Goal: Information Seeking & Learning: Learn about a topic

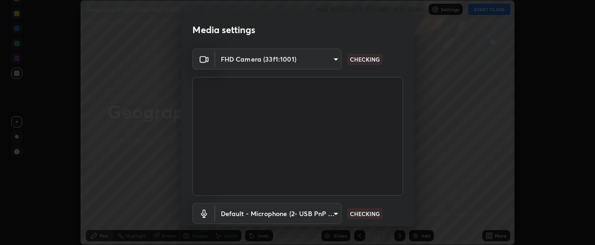
scroll to position [61, 0]
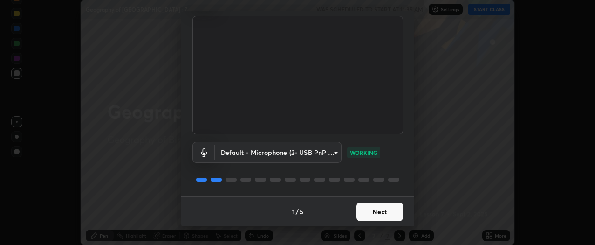
click at [386, 212] on button "Next" at bounding box center [379, 211] width 47 height 19
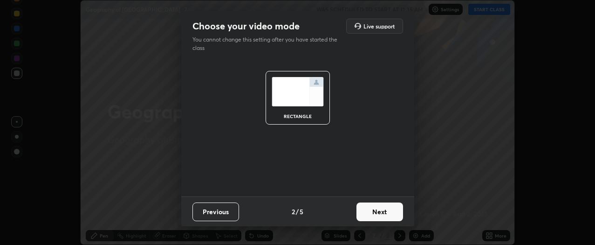
scroll to position [0, 0]
click at [387, 214] on button "Next" at bounding box center [379, 211] width 47 height 19
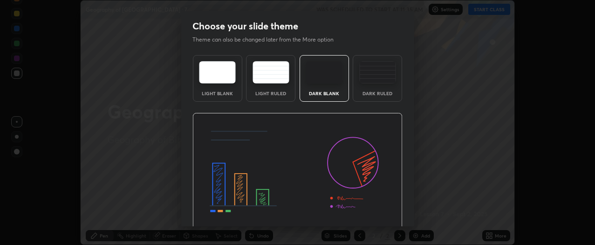
click at [389, 215] on img at bounding box center [297, 172] width 210 height 118
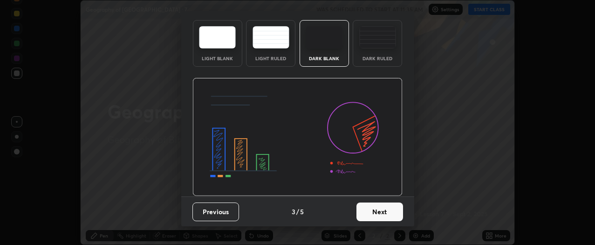
click at [388, 211] on button "Next" at bounding box center [379, 211] width 47 height 19
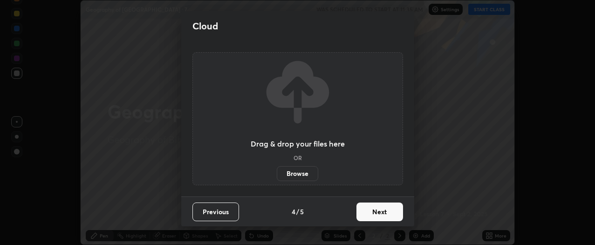
scroll to position [0, 0]
click at [384, 212] on button "Next" at bounding box center [379, 211] width 47 height 19
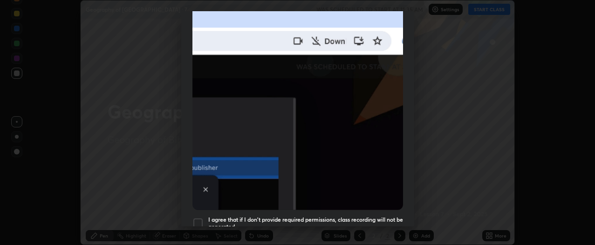
scroll to position [221, 0]
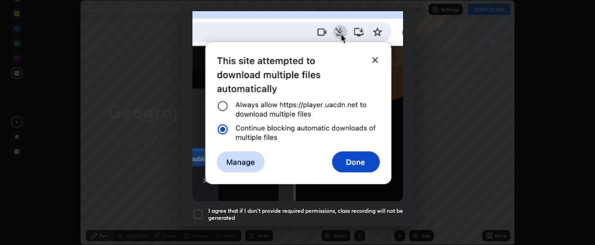
click at [195, 208] on div at bounding box center [197, 213] width 11 height 11
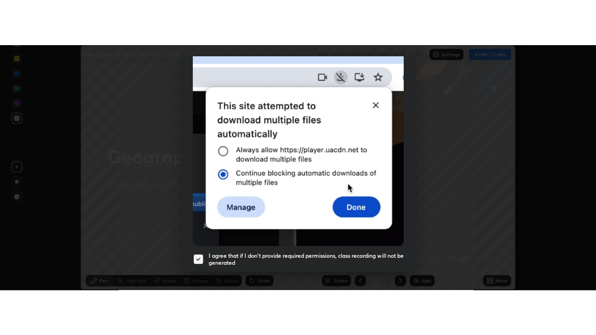
scroll to position [251, 0]
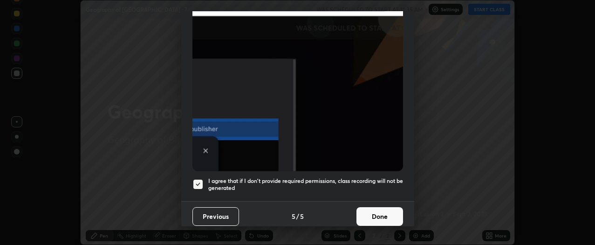
click at [386, 211] on button "Done" at bounding box center [379, 216] width 47 height 19
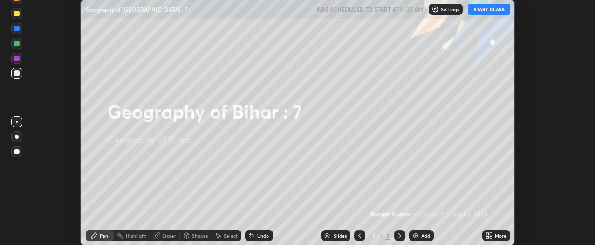
click at [490, 233] on icon at bounding box center [490, 233] width 2 height 2
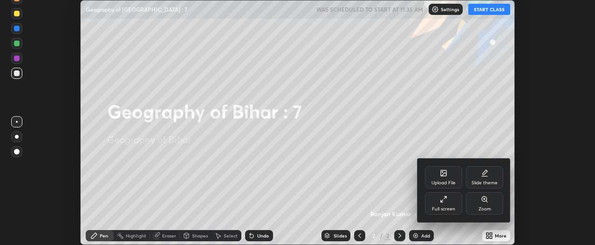
click at [450, 203] on div "Full screen" at bounding box center [443, 203] width 37 height 22
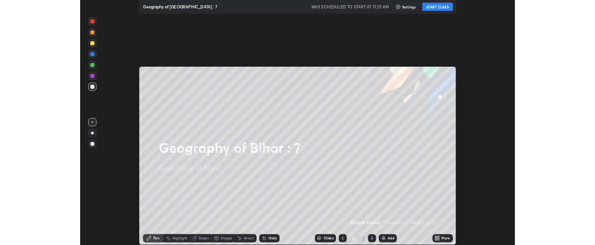
scroll to position [335, 596]
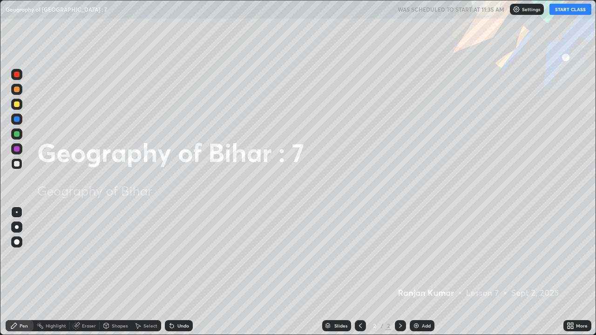
click at [569, 13] on button "START CLASS" at bounding box center [571, 9] width 42 height 11
click at [428, 244] on div "Add" at bounding box center [426, 326] width 9 height 5
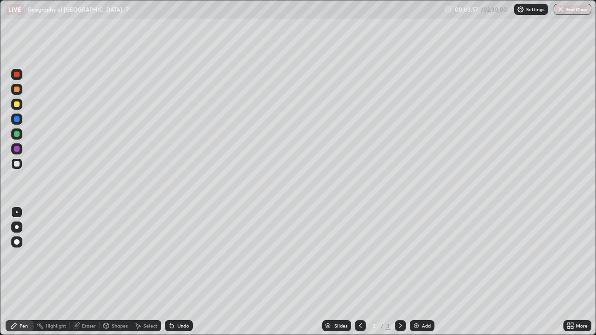
click at [19, 132] on div at bounding box center [17, 134] width 6 height 6
click at [18, 121] on div at bounding box center [17, 119] width 6 height 6
click at [19, 90] on div at bounding box center [17, 90] width 6 height 6
click at [17, 149] on div at bounding box center [17, 149] width 6 height 6
click at [18, 120] on div at bounding box center [17, 119] width 6 height 6
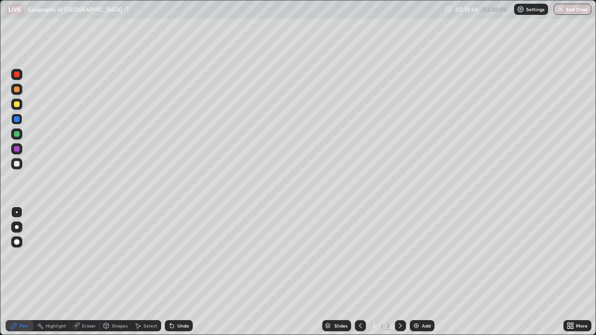
click at [426, 244] on div "Add" at bounding box center [426, 326] width 9 height 5
click at [20, 150] on div at bounding box center [16, 148] width 11 height 11
click at [360, 244] on icon at bounding box center [360, 325] width 7 height 7
click at [361, 244] on icon at bounding box center [360, 325] width 7 height 7
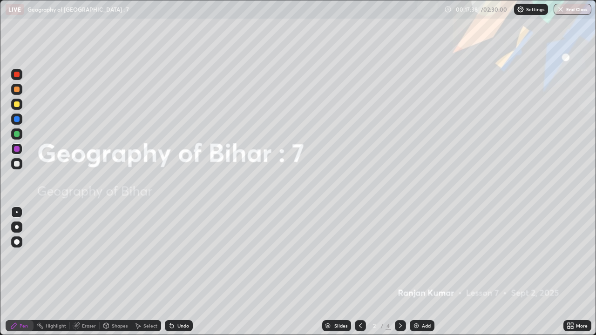
click at [400, 244] on icon at bounding box center [400, 325] width 7 height 7
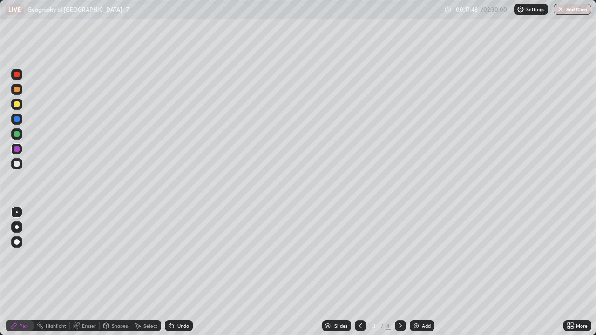
click at [400, 244] on icon at bounding box center [400, 325] width 7 height 7
click at [17, 120] on div at bounding box center [17, 119] width 6 height 6
click at [18, 135] on div at bounding box center [17, 134] width 6 height 6
click at [16, 75] on div at bounding box center [17, 75] width 6 height 6
click at [360, 244] on icon at bounding box center [360, 325] width 7 height 7
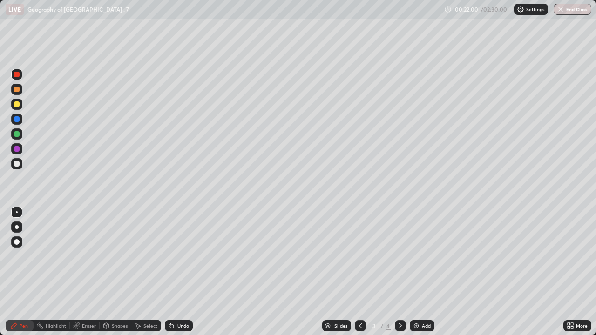
click at [360, 244] on icon at bounding box center [360, 325] width 7 height 7
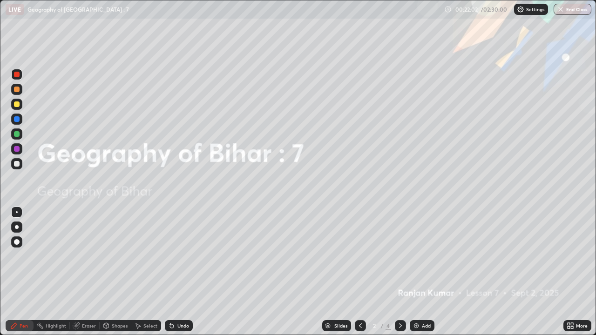
click at [399, 244] on icon at bounding box center [400, 325] width 7 height 7
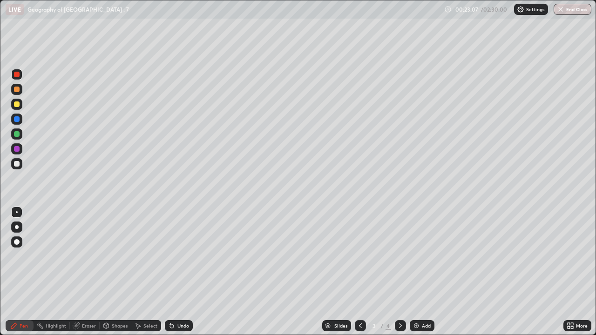
click at [400, 244] on icon at bounding box center [400, 325] width 7 height 7
click at [398, 244] on icon at bounding box center [400, 325] width 7 height 7
click at [399, 244] on icon at bounding box center [400, 326] width 3 height 5
click at [421, 244] on div "Add" at bounding box center [422, 325] width 25 height 11
click at [17, 149] on div at bounding box center [17, 149] width 6 height 6
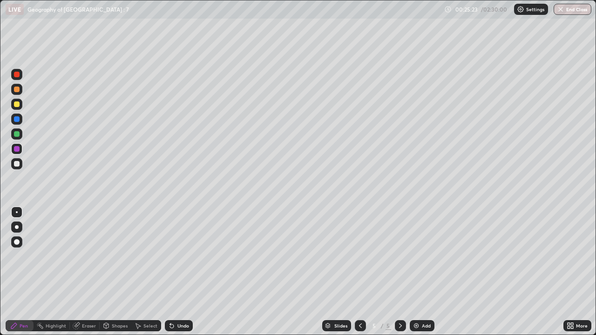
click at [20, 105] on div at bounding box center [16, 104] width 11 height 11
click at [87, 244] on div "Eraser" at bounding box center [89, 326] width 14 height 5
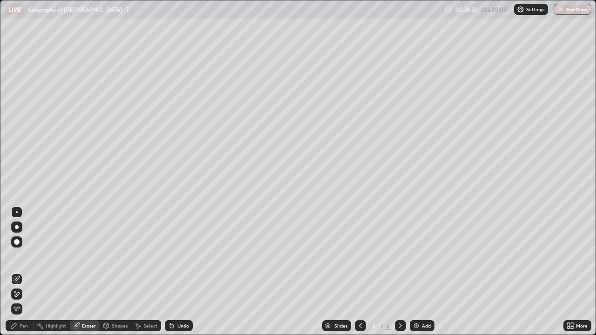
click at [26, 244] on div "Pen" at bounding box center [24, 326] width 8 height 5
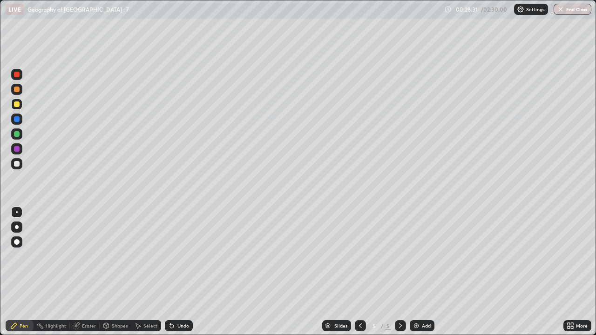
click at [16, 90] on div at bounding box center [17, 90] width 6 height 6
click at [19, 77] on div at bounding box center [16, 74] width 11 height 11
click at [17, 105] on div at bounding box center [17, 105] width 6 height 6
click at [19, 94] on div at bounding box center [16, 89] width 11 height 11
click at [18, 119] on div at bounding box center [17, 119] width 6 height 6
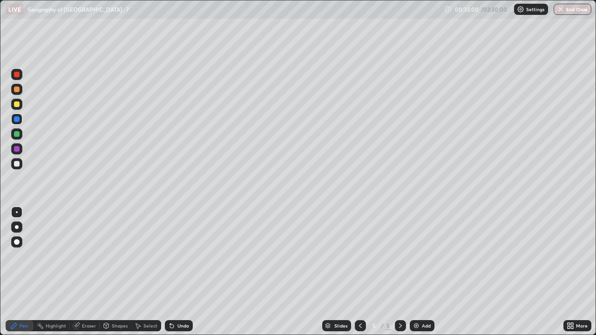
click at [427, 244] on div "Add" at bounding box center [426, 326] width 9 height 5
click at [17, 150] on div at bounding box center [17, 149] width 6 height 6
click at [18, 104] on div at bounding box center [17, 105] width 6 height 6
click at [20, 120] on div at bounding box center [16, 119] width 11 height 11
click at [17, 152] on div at bounding box center [16, 148] width 11 height 11
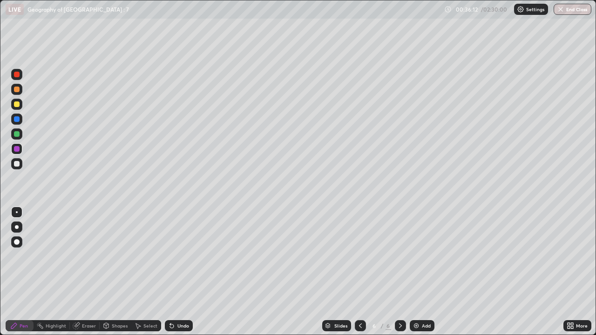
click at [423, 244] on div "Add" at bounding box center [426, 326] width 9 height 5
click at [17, 105] on div at bounding box center [17, 105] width 6 height 6
click at [17, 150] on div at bounding box center [17, 149] width 6 height 6
click at [16, 136] on div at bounding box center [17, 134] width 6 height 6
click at [19, 119] on div at bounding box center [17, 119] width 6 height 6
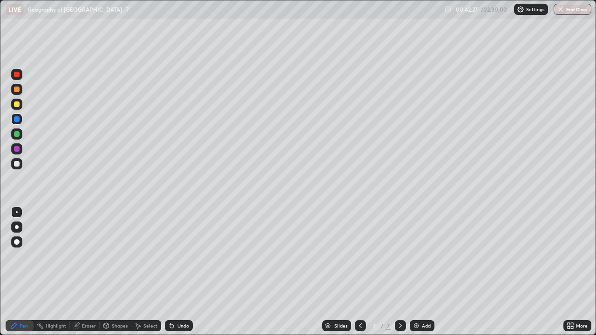
click at [426, 244] on div "Add" at bounding box center [426, 326] width 9 height 5
click at [21, 108] on div at bounding box center [16, 104] width 11 height 11
click at [16, 120] on div at bounding box center [17, 119] width 6 height 6
click at [91, 244] on div "Eraser" at bounding box center [89, 326] width 14 height 5
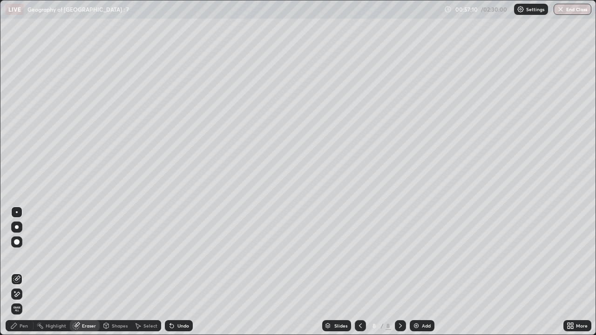
click at [28, 244] on div "Pen" at bounding box center [20, 325] width 28 height 11
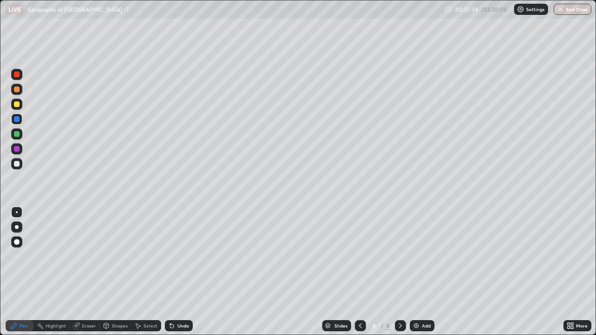
click at [21, 135] on div at bounding box center [16, 134] width 11 height 11
click at [90, 244] on div "Eraser" at bounding box center [89, 326] width 14 height 5
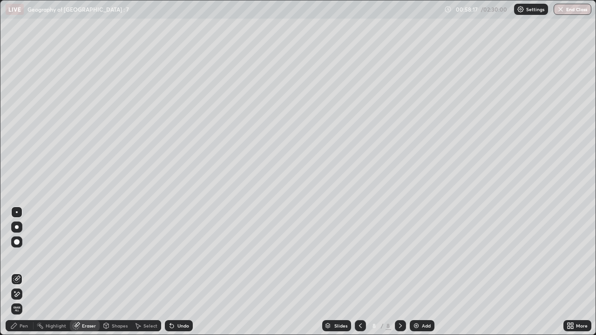
click at [27, 244] on div "Pen" at bounding box center [20, 325] width 28 height 11
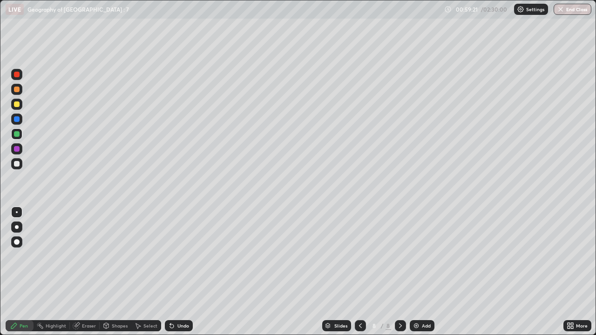
click at [20, 151] on div at bounding box center [16, 148] width 11 height 11
click at [422, 244] on div "Add" at bounding box center [426, 326] width 9 height 5
click at [360, 244] on icon at bounding box center [360, 325] width 7 height 7
click at [400, 244] on icon at bounding box center [400, 325] width 7 height 7
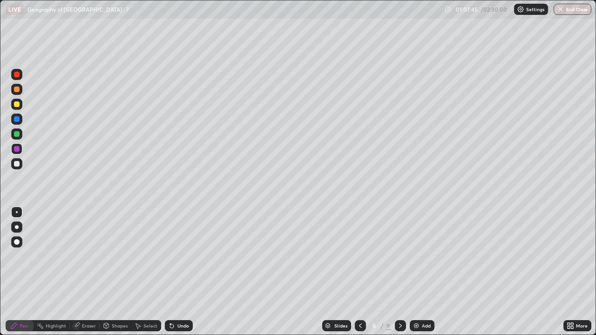
click at [419, 244] on img at bounding box center [416, 325] width 7 height 7
click at [358, 244] on icon at bounding box center [359, 325] width 7 height 7
click at [399, 244] on icon at bounding box center [400, 325] width 7 height 7
click at [359, 244] on icon at bounding box center [359, 325] width 7 height 7
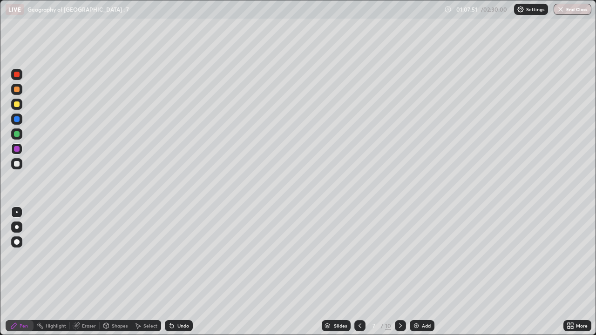
click at [399, 244] on icon at bounding box center [400, 326] width 3 height 5
click at [400, 244] on icon at bounding box center [400, 326] width 3 height 5
click at [400, 244] on icon at bounding box center [400, 325] width 7 height 7
click at [358, 244] on icon at bounding box center [359, 325] width 7 height 7
click at [401, 244] on icon at bounding box center [400, 325] width 7 height 7
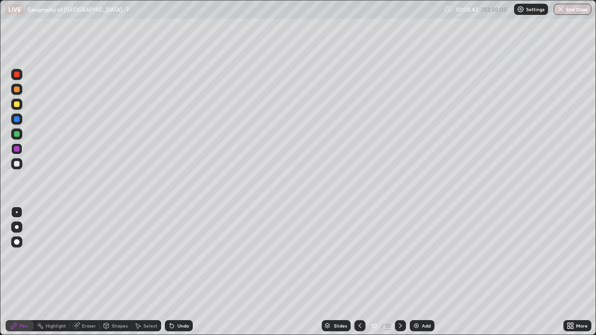
click at [399, 244] on icon at bounding box center [400, 326] width 3 height 5
click at [361, 244] on icon at bounding box center [359, 325] width 7 height 7
click at [358, 244] on icon at bounding box center [359, 325] width 7 height 7
click at [359, 244] on icon at bounding box center [360, 326] width 3 height 5
click at [397, 244] on icon at bounding box center [400, 325] width 7 height 7
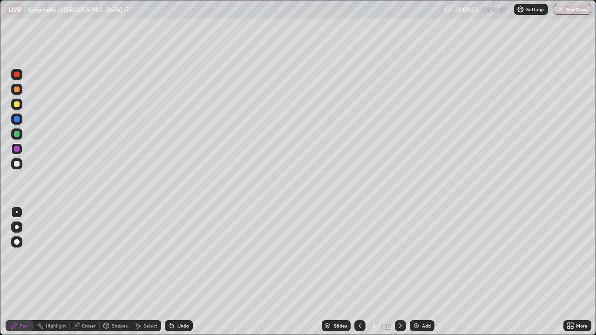
click at [570, 244] on icon at bounding box center [569, 324] width 2 height 2
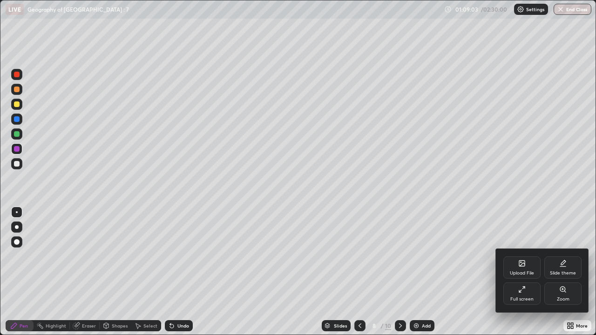
click at [523, 244] on div "Full screen" at bounding box center [521, 294] width 37 height 22
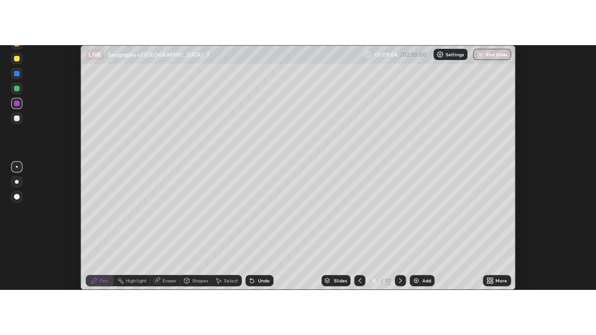
scroll to position [46330, 45979]
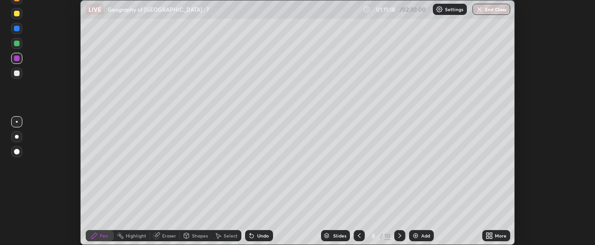
click at [400, 234] on icon at bounding box center [399, 234] width 7 height 7
click at [363, 231] on div at bounding box center [358, 235] width 11 height 11
click at [359, 235] on icon at bounding box center [358, 234] width 7 height 7
click at [399, 235] on icon at bounding box center [399, 234] width 7 height 7
click at [399, 236] on icon at bounding box center [399, 235] width 3 height 5
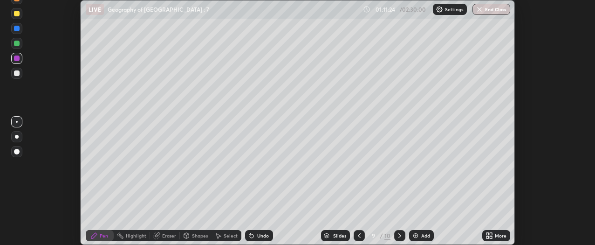
click at [399, 238] on icon at bounding box center [399, 234] width 7 height 7
click at [105, 233] on div "Pen" at bounding box center [104, 235] width 8 height 5
click at [425, 235] on div "Add" at bounding box center [425, 235] width 9 height 5
click at [169, 234] on div "Eraser" at bounding box center [169, 235] width 14 height 5
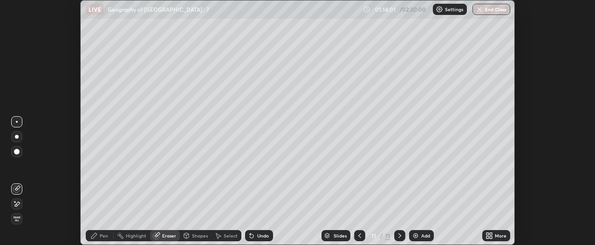
click at [107, 233] on div "Pen" at bounding box center [104, 235] width 8 height 5
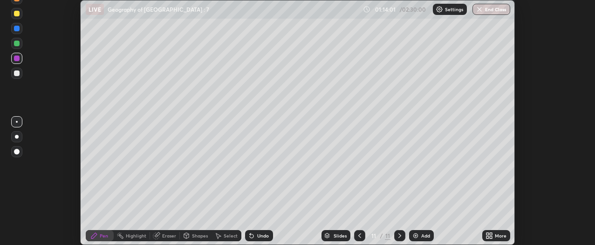
click at [104, 235] on div "Pen" at bounding box center [104, 235] width 8 height 5
click at [170, 234] on div "Eraser" at bounding box center [169, 235] width 14 height 5
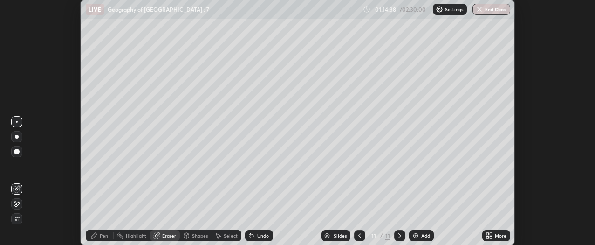
click at [107, 236] on div "Pen" at bounding box center [104, 235] width 8 height 5
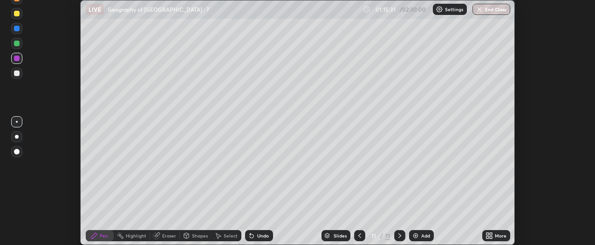
click at [170, 236] on div "Eraser" at bounding box center [169, 235] width 14 height 5
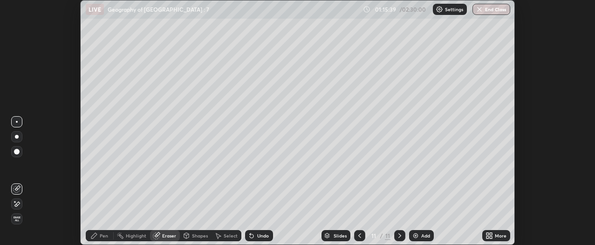
click at [107, 233] on div "Pen" at bounding box center [104, 235] width 8 height 5
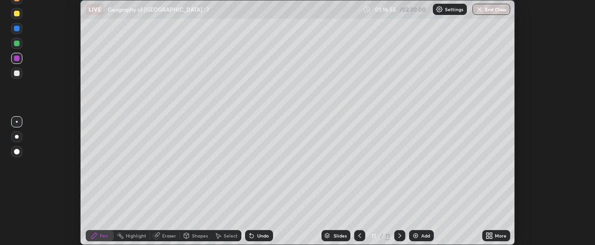
click at [17, 43] on div at bounding box center [17, 44] width 6 height 6
click at [19, 30] on div at bounding box center [17, 29] width 6 height 6
click at [165, 236] on div "Eraser" at bounding box center [169, 235] width 14 height 5
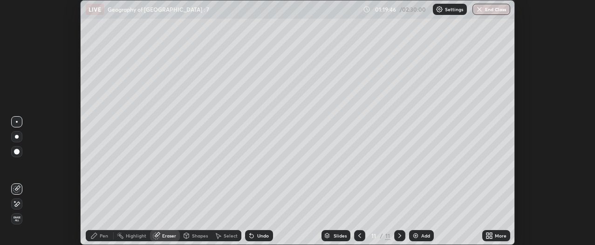
click at [105, 236] on div "Pen" at bounding box center [104, 235] width 8 height 5
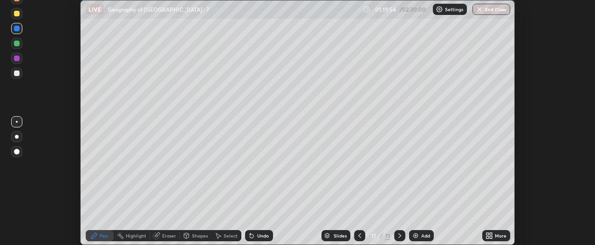
click at [17, 44] on div at bounding box center [17, 44] width 6 height 6
click at [487, 233] on icon at bounding box center [487, 233] width 2 height 2
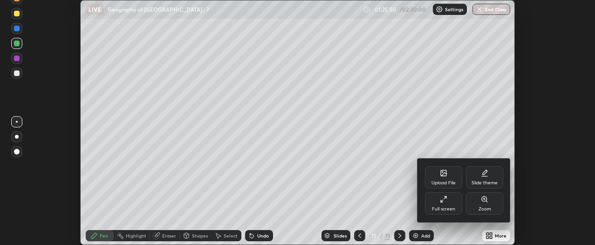
click at [447, 204] on div "Full screen" at bounding box center [443, 203] width 37 height 22
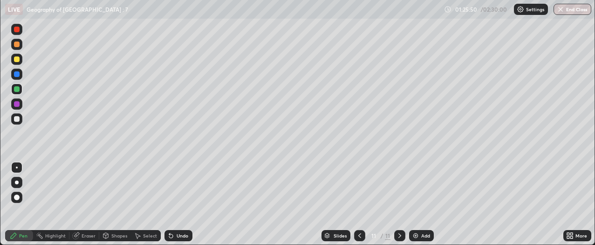
scroll to position [335, 596]
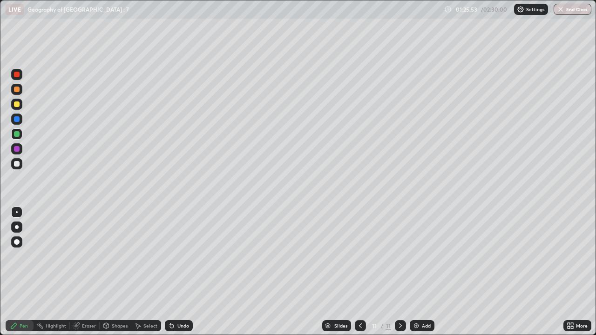
click at [569, 244] on icon at bounding box center [569, 324] width 2 height 2
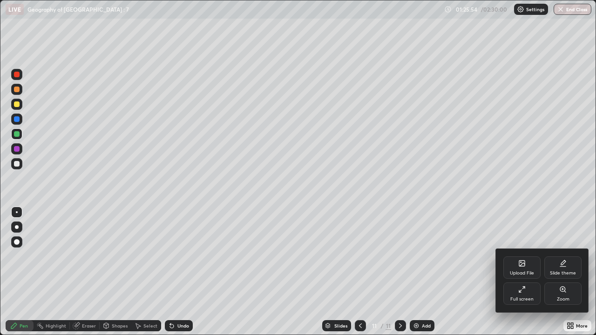
click at [515, 244] on div "Full screen" at bounding box center [521, 294] width 37 height 22
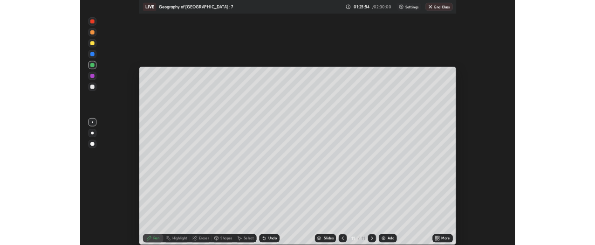
scroll to position [46330, 45979]
